Goal: Communication & Community: Answer question/provide support

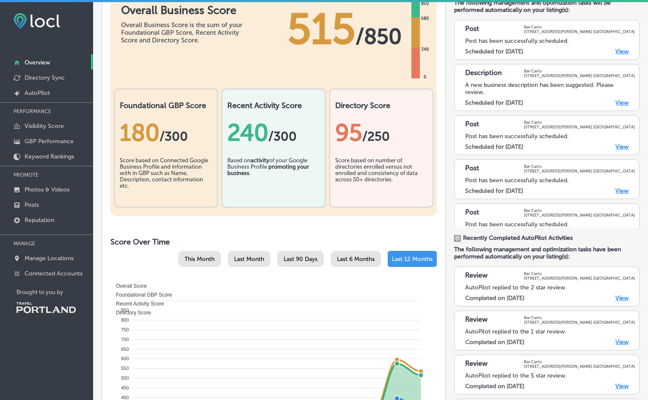
scroll to position [78, 0]
click at [48, 92] on p "AutoPilot" at bounding box center [37, 92] width 25 height 7
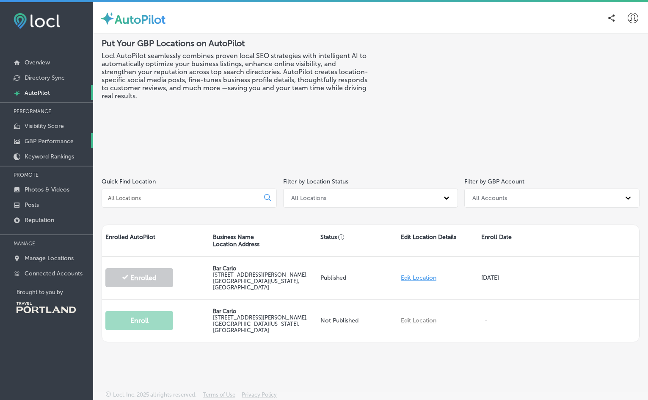
scroll to position [2, 0]
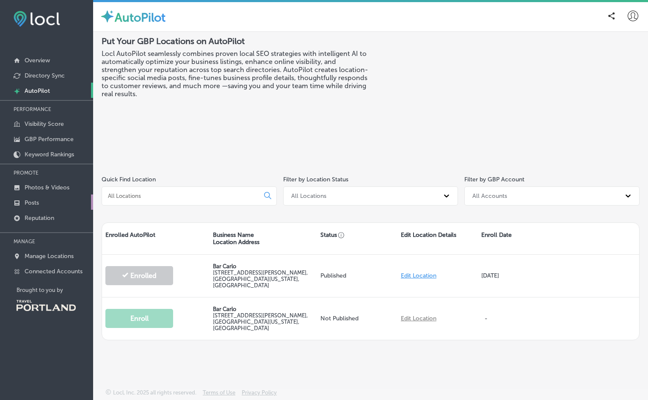
click at [52, 204] on link "Posts" at bounding box center [46, 201] width 93 height 15
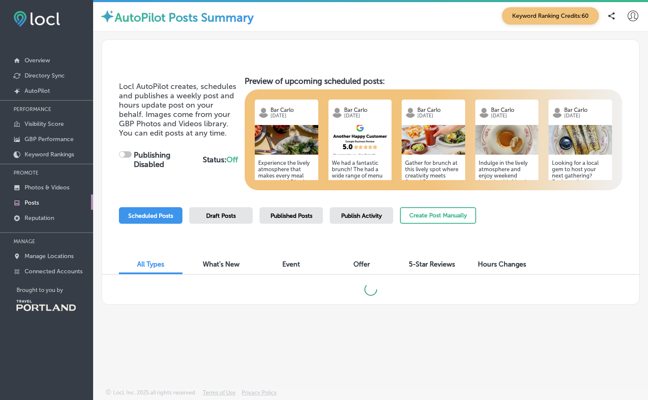
checkbox input "true"
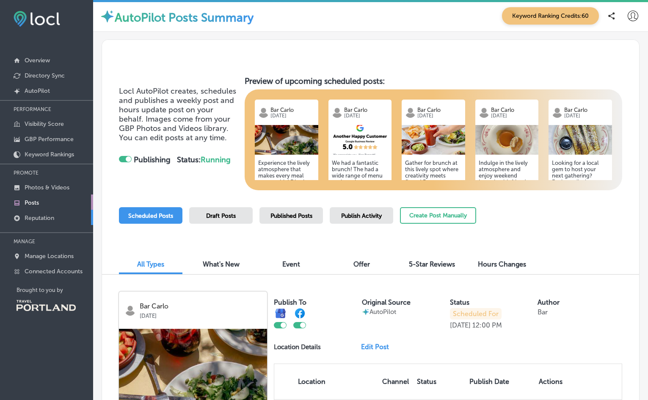
click at [43, 216] on p "Reputation" at bounding box center [40, 217] width 30 height 7
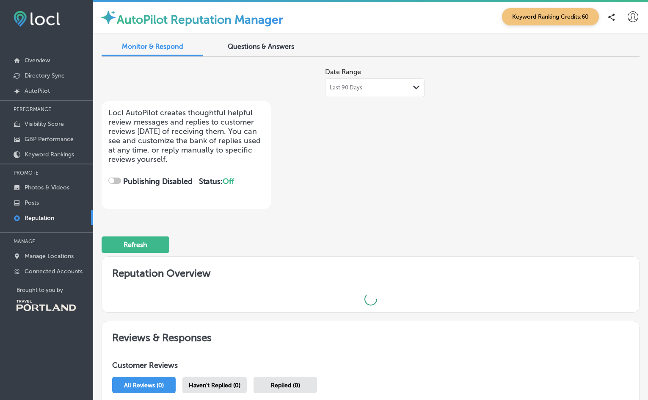
checkbox input "true"
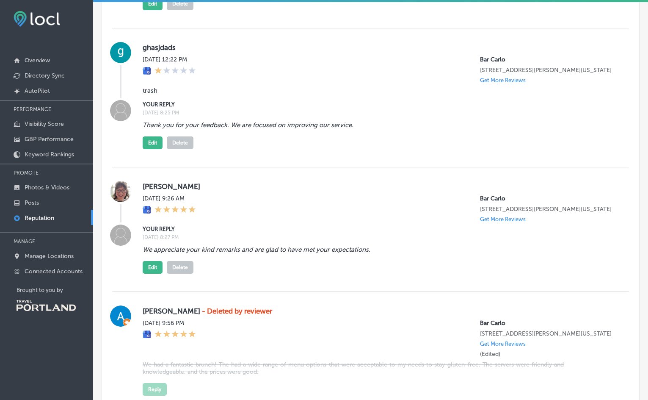
scroll to position [722, 0]
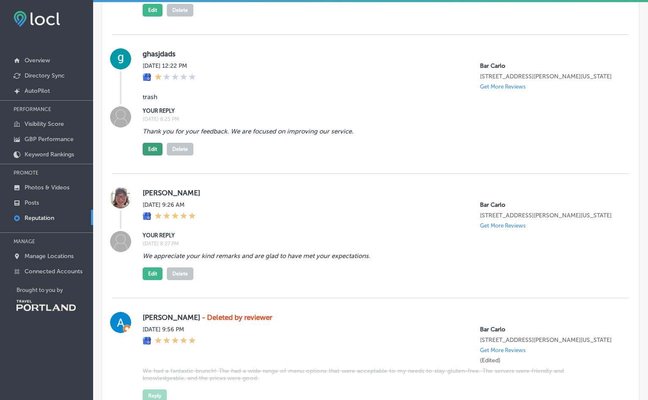
click at [156, 155] on button "Edit" at bounding box center [153, 149] width 20 height 13
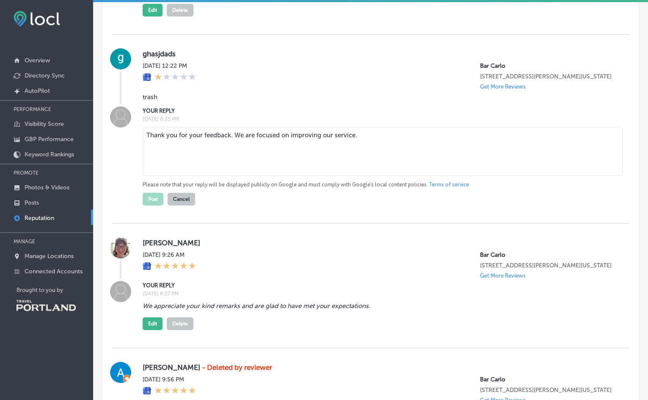
click at [156, 146] on textarea "Thank you for your feedback. We are focused on improving our service." at bounding box center [383, 151] width 481 height 48
click at [183, 142] on textarea "Thank you for your feedback. We are focused on improving our service." at bounding box center [383, 151] width 481 height 48
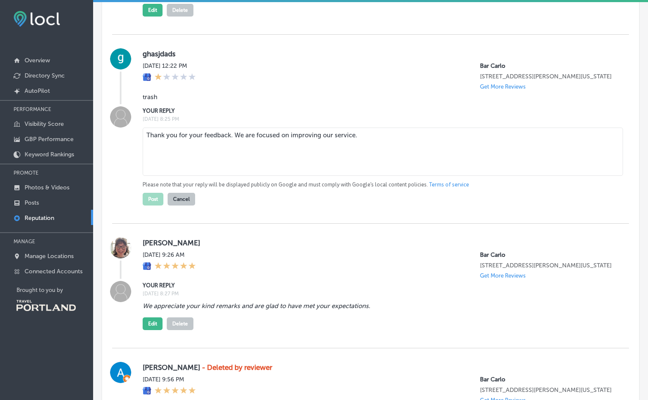
click at [382, 142] on textarea "Thank you for your feedback. We are focused on improving our service." at bounding box center [383, 151] width 481 height 48
click at [204, 152] on textarea "Thank you for your feedback. We are focused on improving our service. I would l…" at bounding box center [383, 151] width 481 height 48
click at [320, 150] on textarea "Thank you for your feedback. We are focused on improving our service. I would l…" at bounding box center [383, 151] width 481 height 48
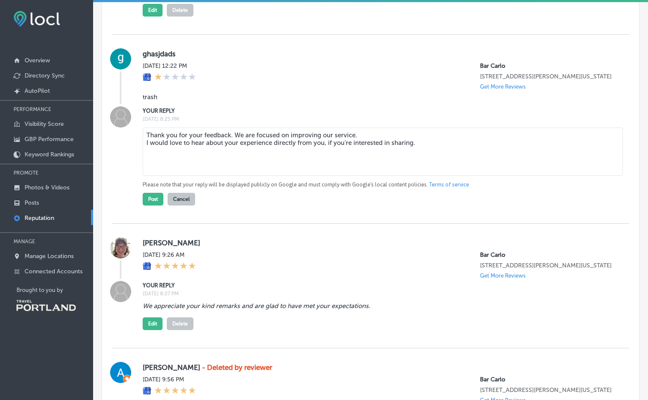
click at [235, 142] on textarea "Thank you for your feedback. We are focused on improving our service. I would l…" at bounding box center [383, 151] width 481 height 48
drag, startPoint x: 235, startPoint y: 142, endPoint x: 342, endPoint y: 142, distance: 106.7
click at [342, 142] on textarea "Thank you for your feedback. We are focused on improving our service. I would l…" at bounding box center [383, 151] width 481 height 48
click at [405, 152] on textarea "Thank you for your feedback. I would love to hear about your experience directl…" at bounding box center [383, 151] width 481 height 48
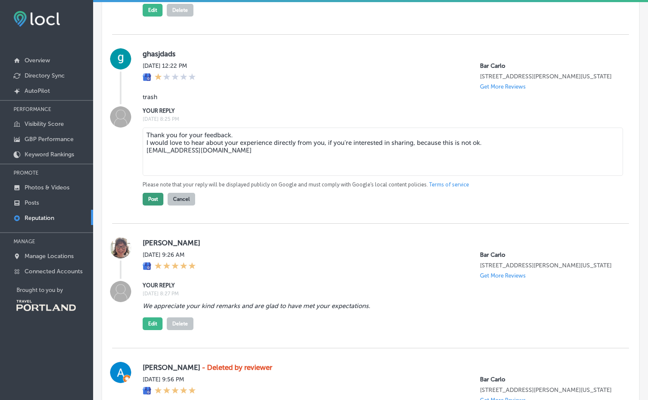
type textarea "Thank you for your feedback. I would love to hear about your experience directl…"
click at [158, 204] on button "Post" at bounding box center [153, 199] width 21 height 13
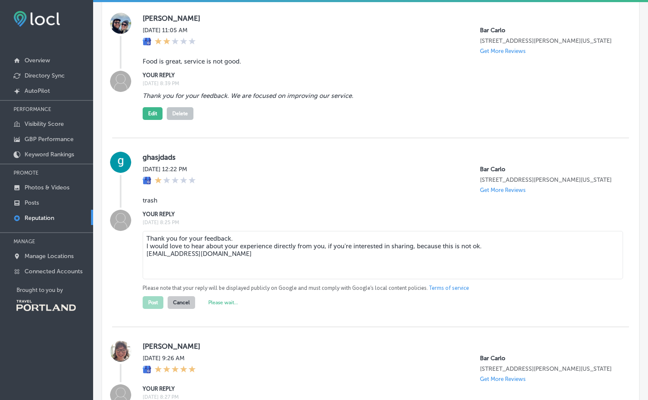
scroll to position [614, 0]
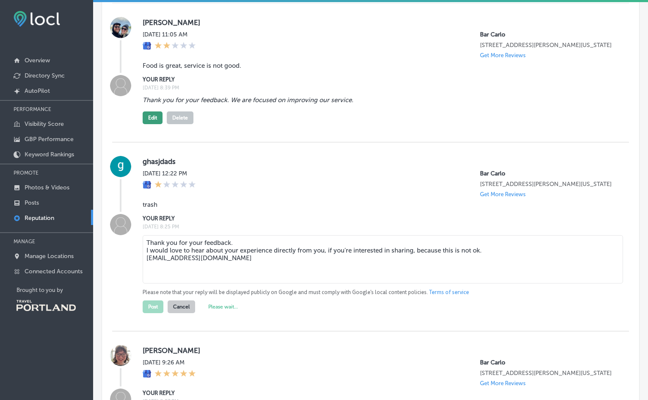
click at [155, 120] on button "Edit" at bounding box center [153, 117] width 20 height 13
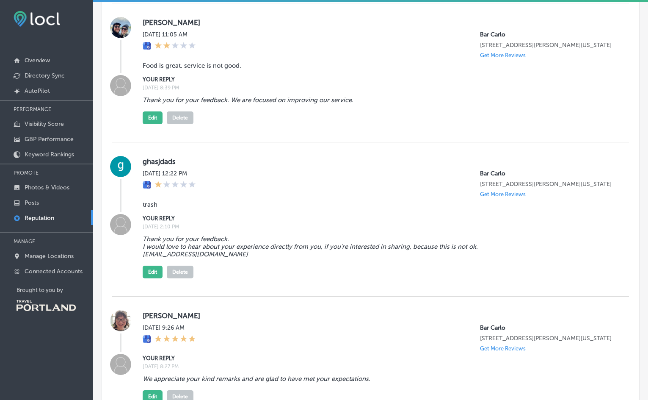
click at [233, 99] on blockquote "Thank you for your feedback. We are focused on improving our service." at bounding box center [353, 100] width 421 height 8
click at [146, 121] on button "Edit" at bounding box center [153, 117] width 20 height 13
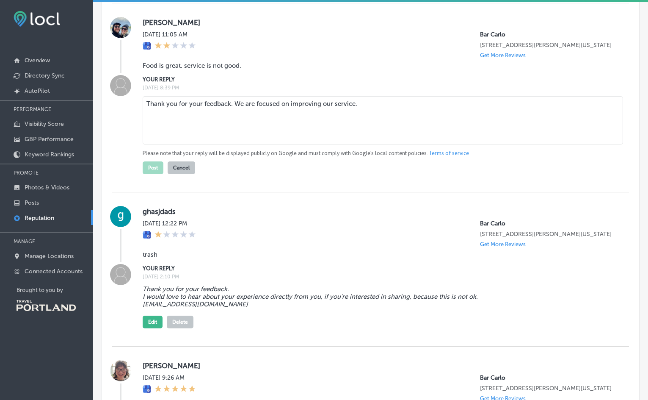
click at [231, 103] on textarea "Thank you for your feedback. We are focused on improving our service." at bounding box center [383, 120] width 481 height 48
click at [289, 103] on textarea "We are focused on improving our service." at bounding box center [383, 120] width 481 height 48
type textarea "We are focused on improving our service and welcome your feedback. If you'd lik…"
click at [147, 164] on button "Post" at bounding box center [153, 167] width 21 height 13
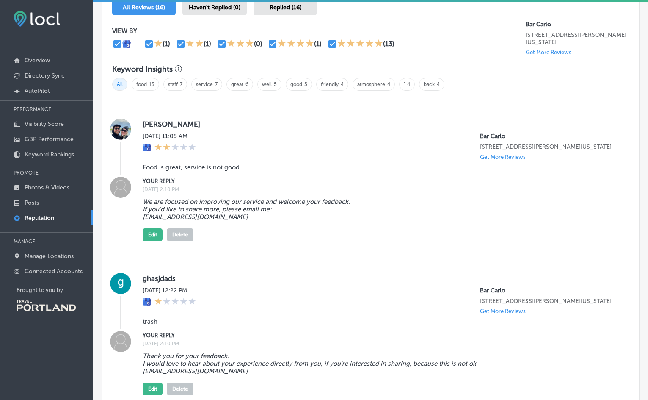
scroll to position [514, 0]
